Goal: Use online tool/utility: Use online tool/utility

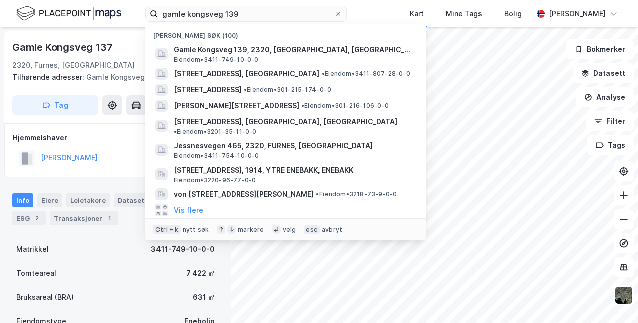
click at [77, 15] on div "gamle kongsveg 139 Nylige søk (100) Gamle Kongsveg 139, 2320, [GEOGRAPHIC_DATA]…" at bounding box center [319, 13] width 638 height 27
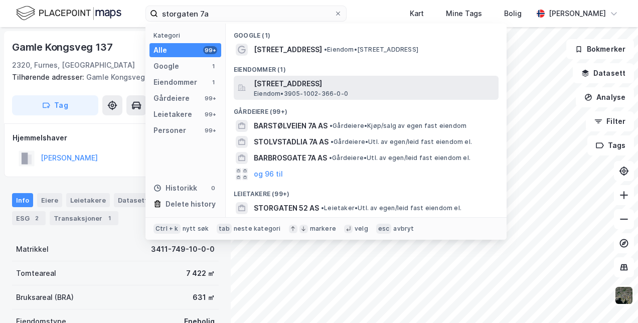
type input "storgaten 7a"
click at [276, 83] on span "[STREET_ADDRESS]" at bounding box center [374, 84] width 241 height 12
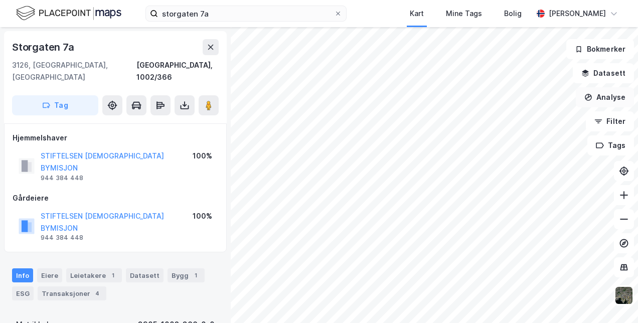
click at [608, 93] on button "Analyse" at bounding box center [605, 97] width 58 height 20
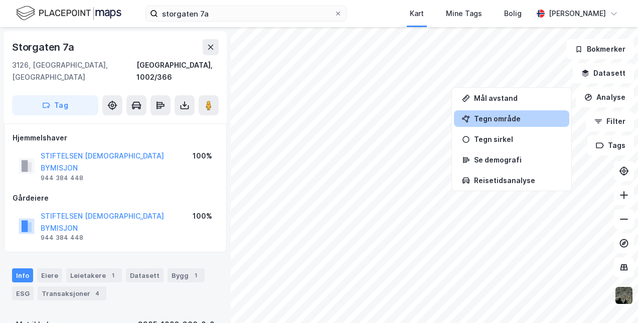
click at [506, 117] on div "Tegn område" at bounding box center [517, 118] width 87 height 9
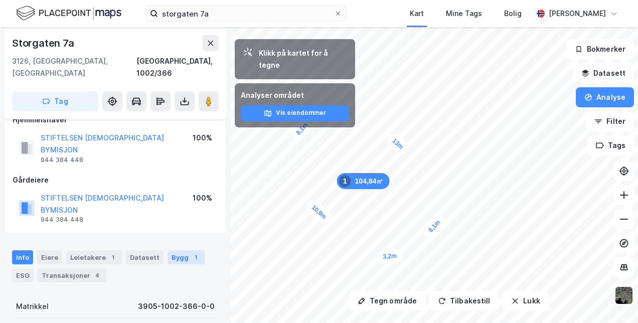
scroll to position [19, 0]
